Goal: Navigation & Orientation: Find specific page/section

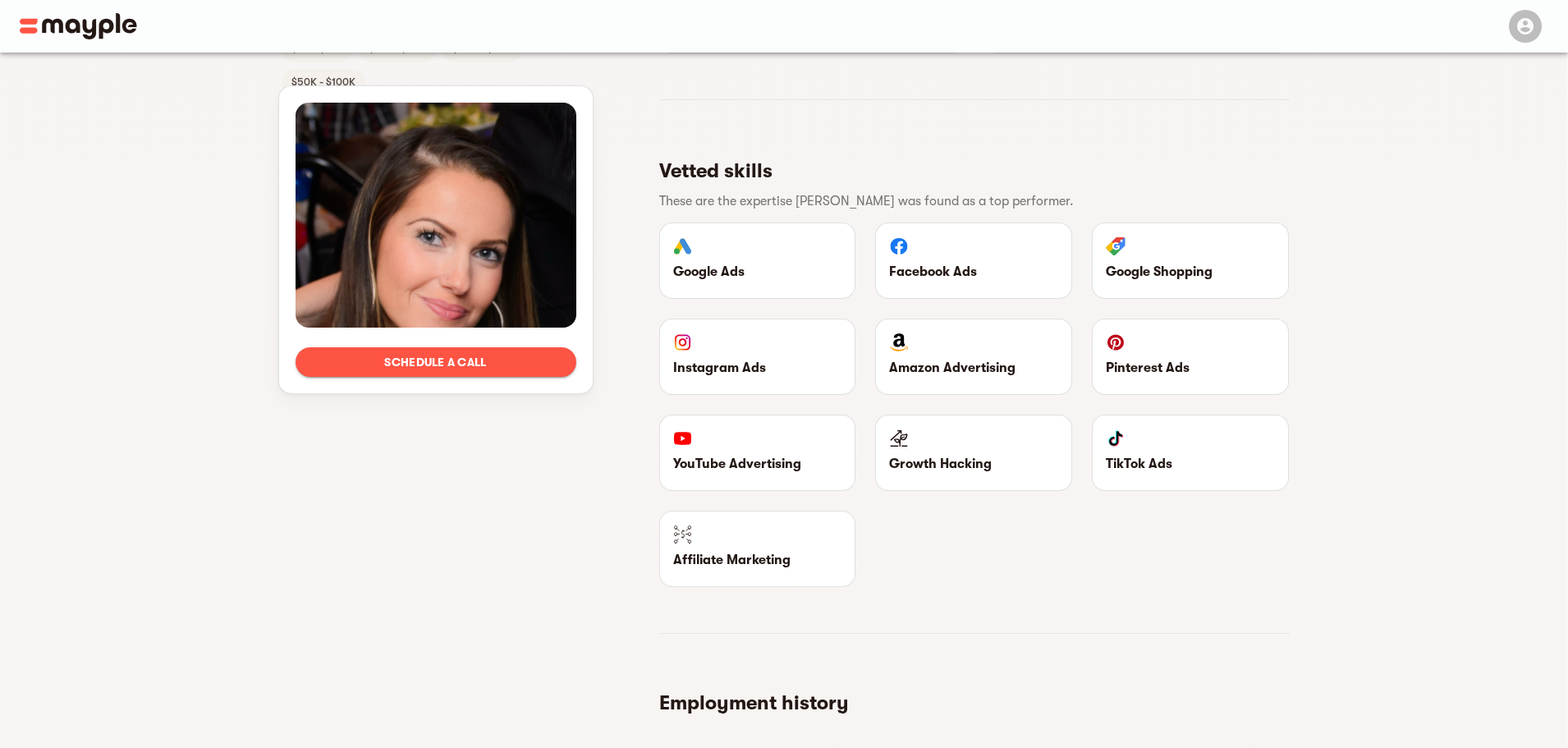
scroll to position [1441, 0]
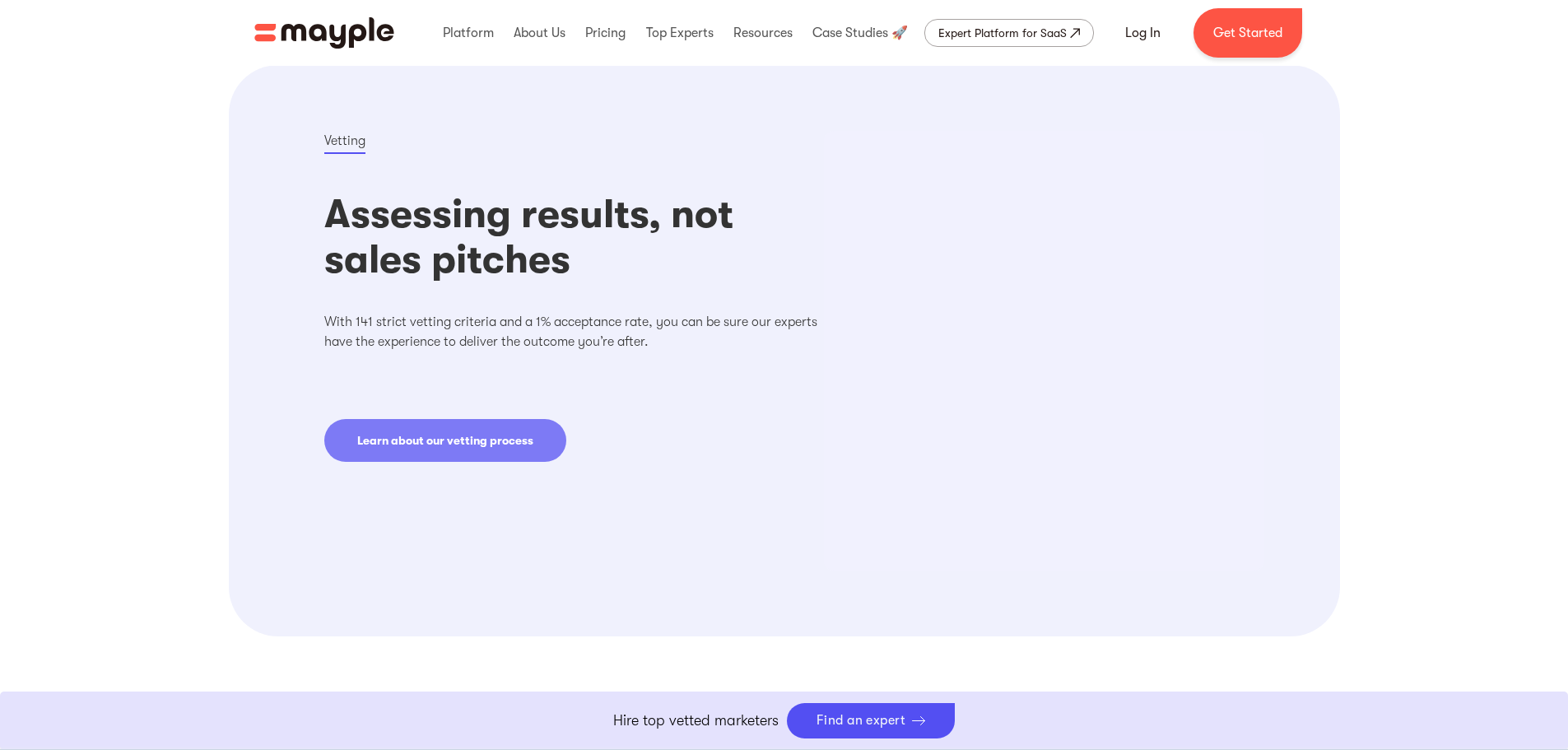
scroll to position [577, 0]
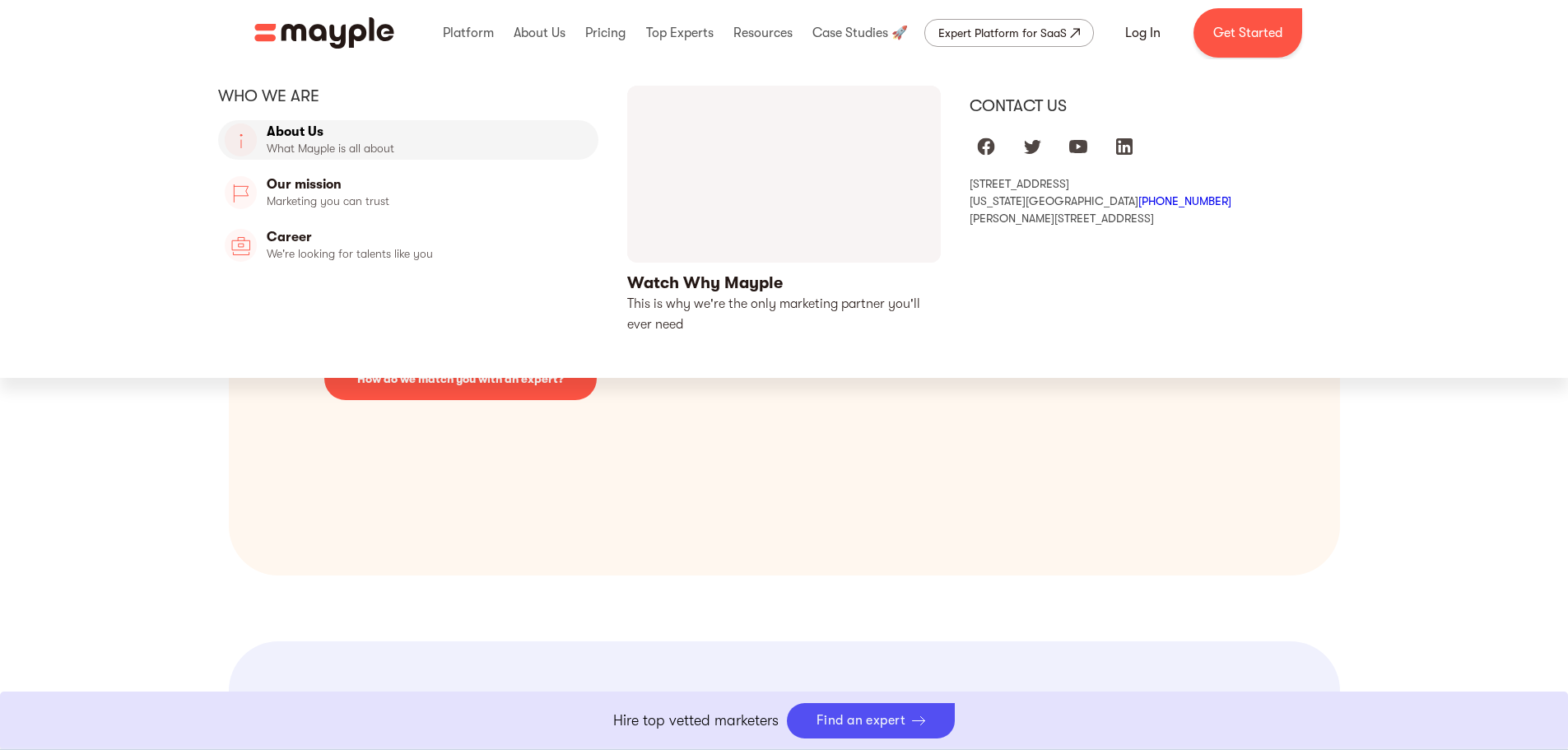
click at [383, 141] on link "About Us" at bounding box center [408, 140] width 382 height 40
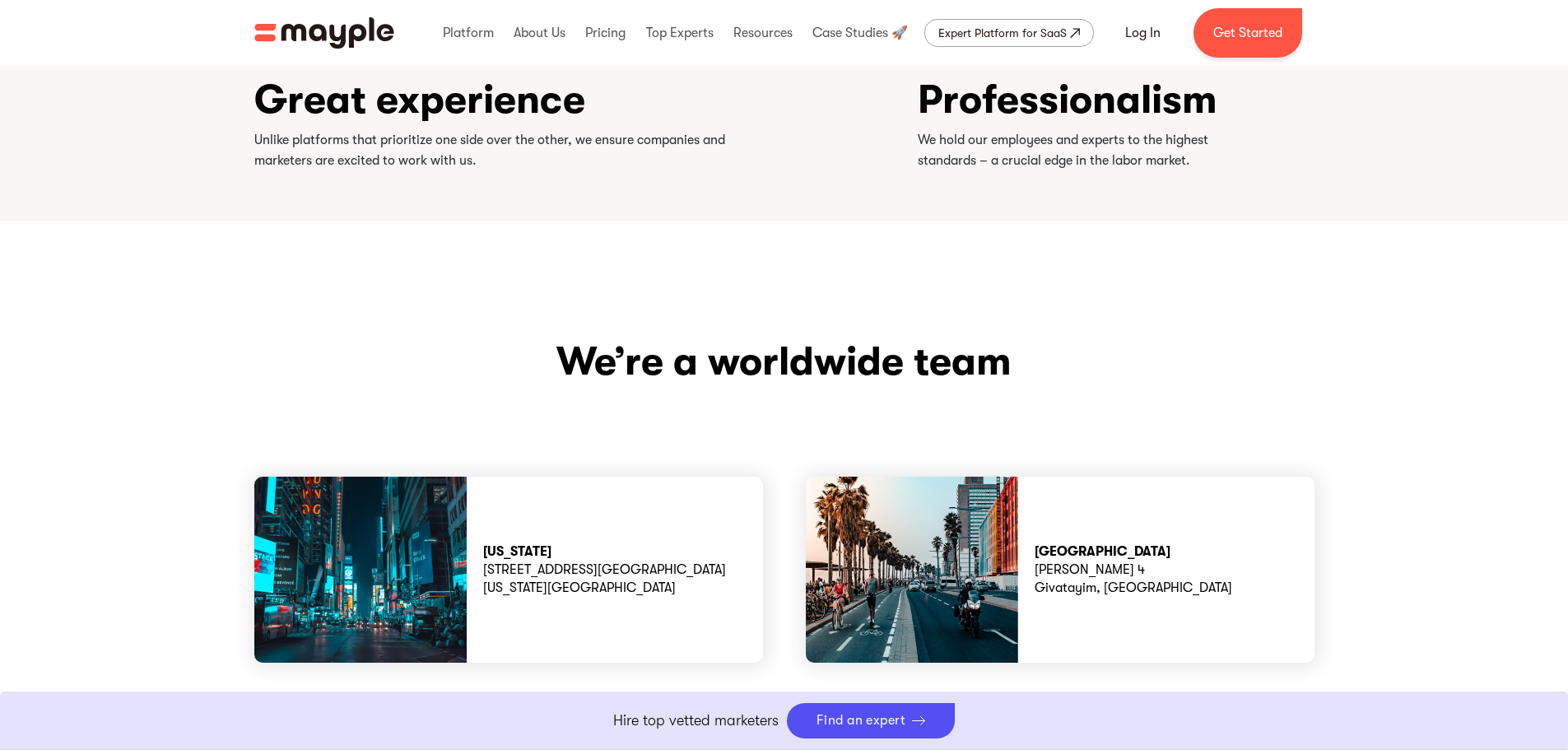
scroll to position [4610, 0]
